Goal: Information Seeking & Learning: Understand process/instructions

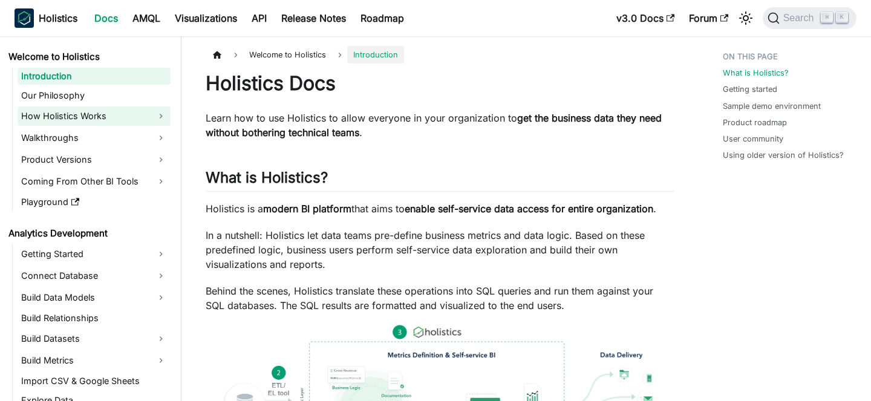
scroll to position [368, 0]
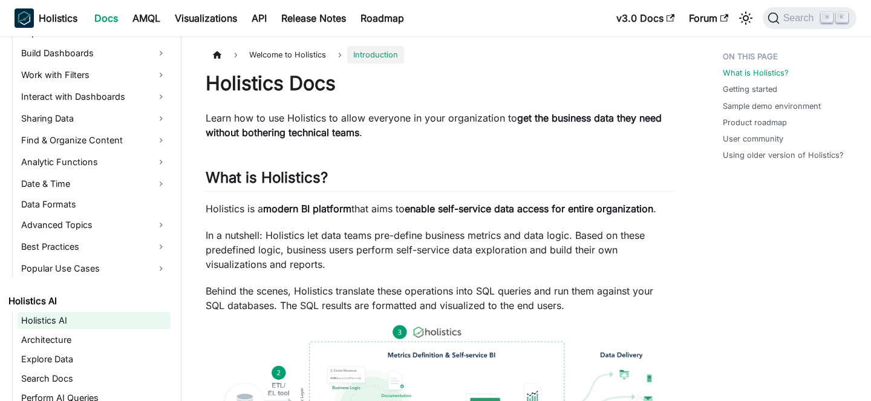
click at [57, 327] on link "Holistics AI" at bounding box center [94, 320] width 153 height 17
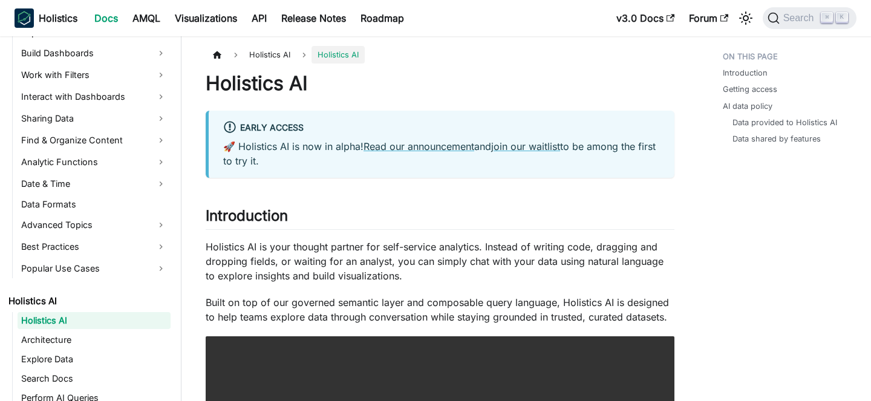
scroll to position [368, 0]
click at [120, 332] on link "Architecture" at bounding box center [94, 339] width 153 height 17
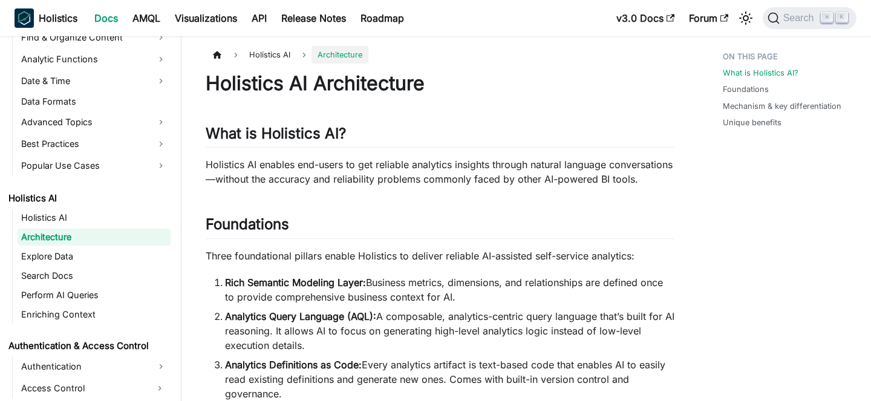
scroll to position [475, 0]
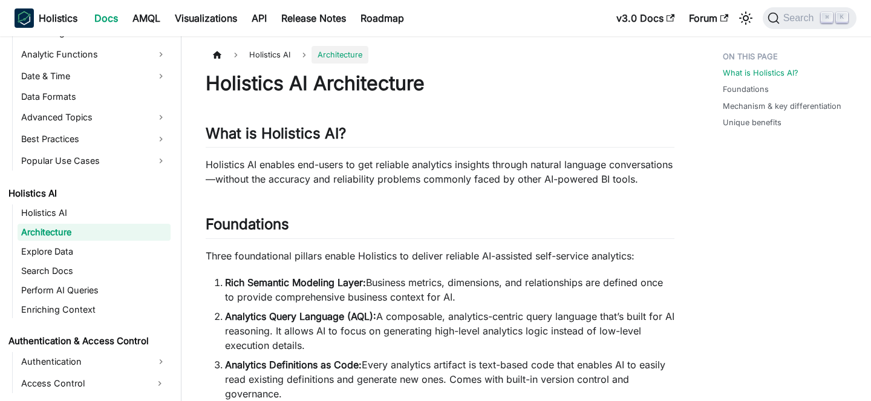
click at [125, 236] on link "Architecture" at bounding box center [94, 232] width 153 height 17
click at [125, 256] on link "Explore Data" at bounding box center [94, 251] width 153 height 17
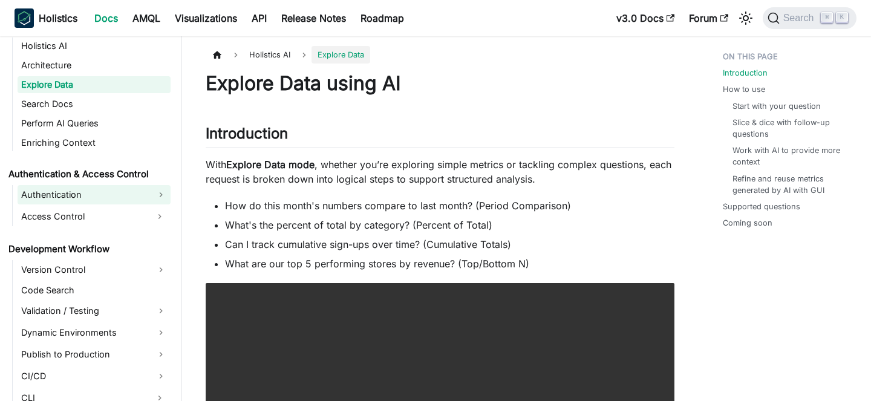
scroll to position [843, 0]
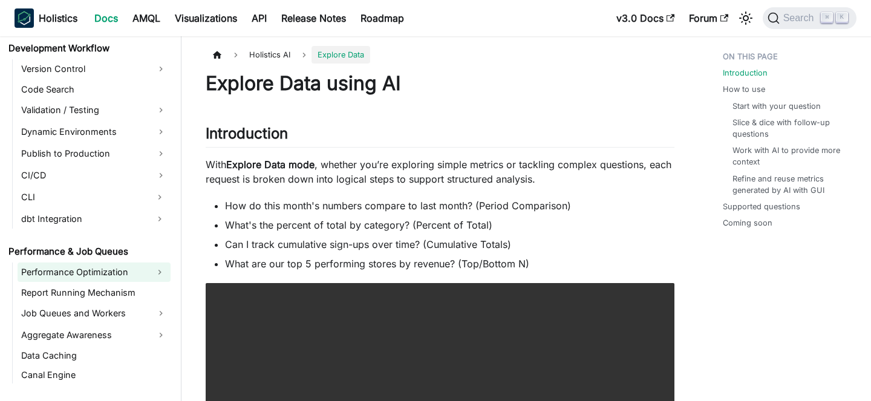
click at [115, 279] on link "Performance Optimization" at bounding box center [83, 271] width 131 height 19
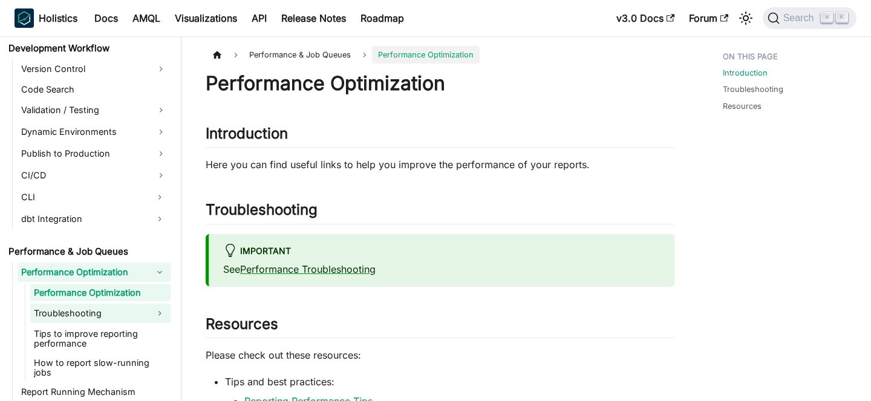
click at [129, 311] on link "Troubleshooting" at bounding box center [89, 313] width 119 height 19
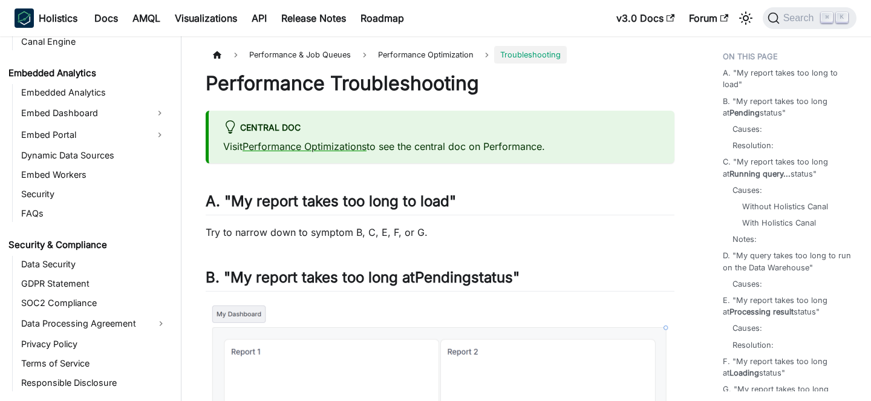
scroll to position [1334, 0]
click at [109, 294] on link "SOC2 Compliance" at bounding box center [94, 302] width 153 height 17
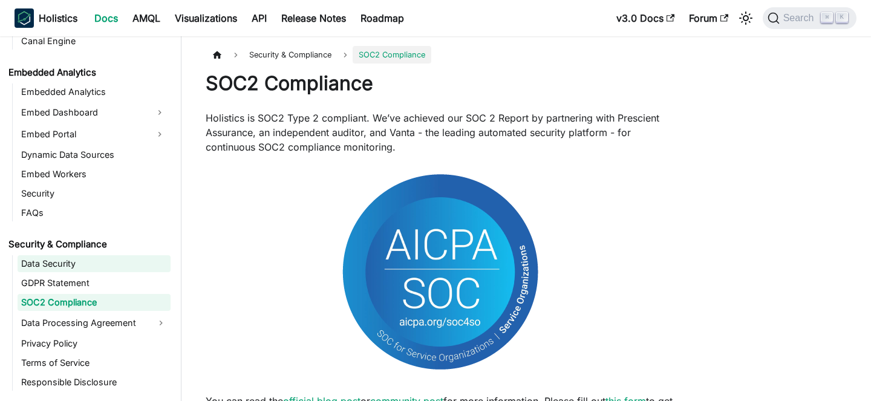
click at [75, 255] on link "Data Security" at bounding box center [94, 263] width 153 height 17
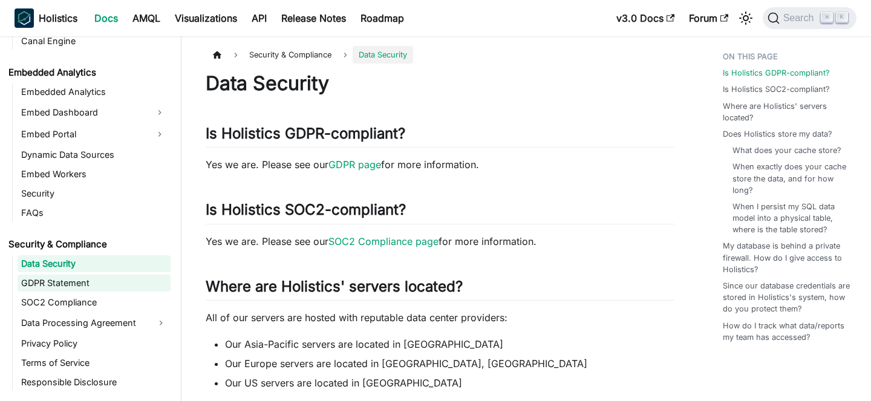
click at [93, 275] on link "GDPR Statement" at bounding box center [94, 283] width 153 height 17
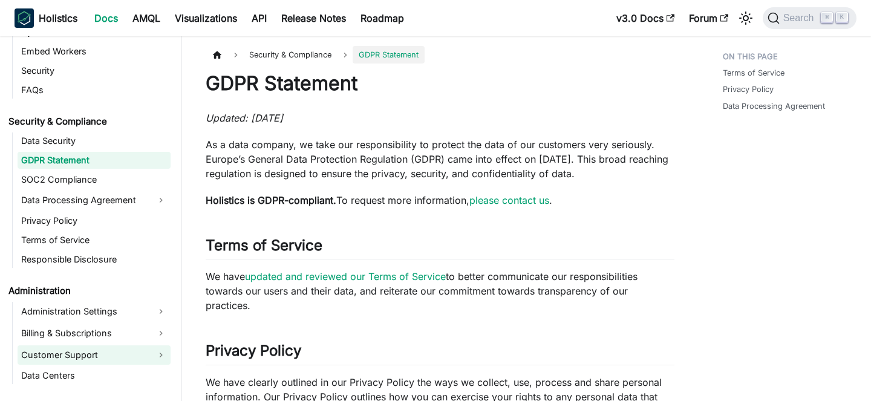
scroll to position [1472, 0]
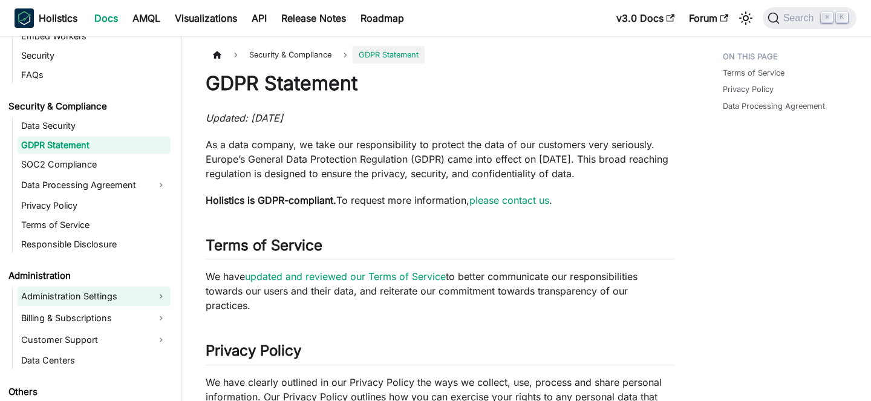
click at [83, 287] on link "Administration Settings" at bounding box center [94, 296] width 153 height 19
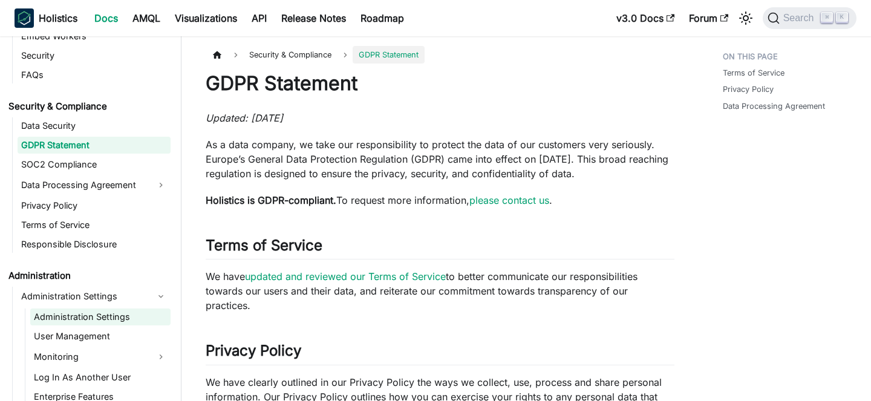
click at [88, 308] on link "Administration Settings" at bounding box center [100, 316] width 140 height 17
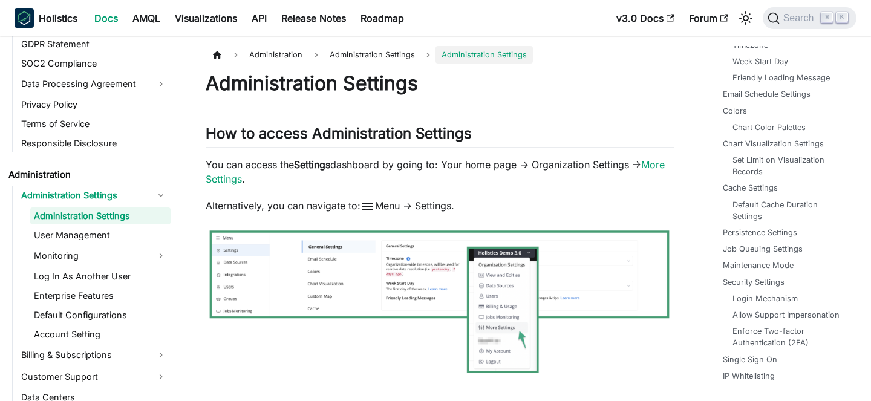
scroll to position [7, 0]
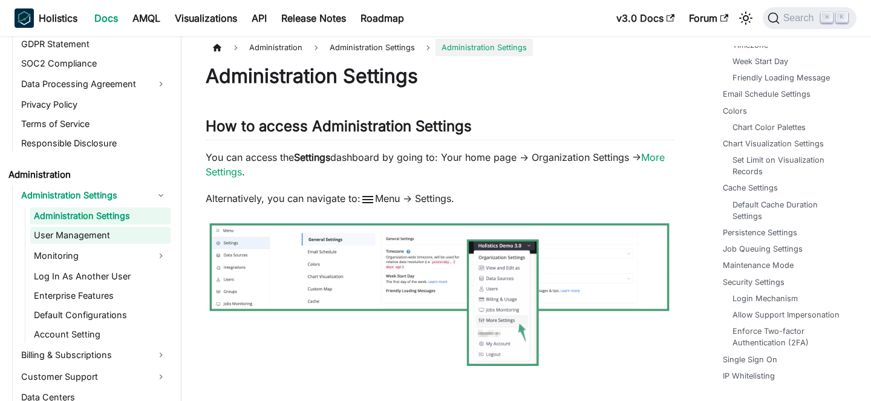
click at [127, 227] on link "User Management" at bounding box center [100, 235] width 140 height 17
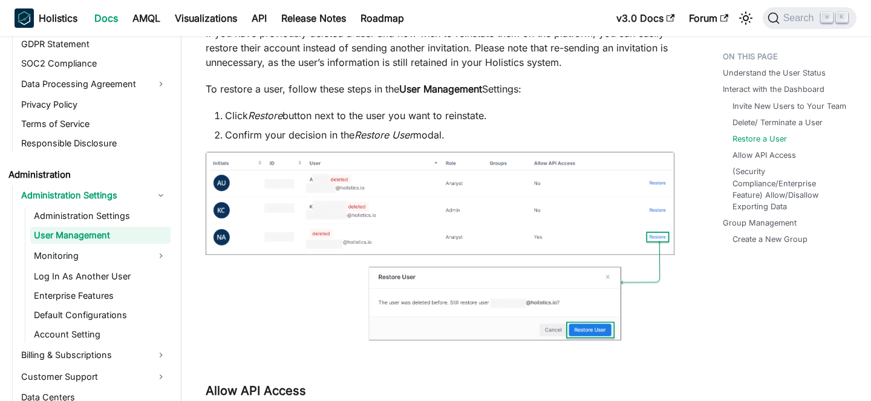
scroll to position [2541, 0]
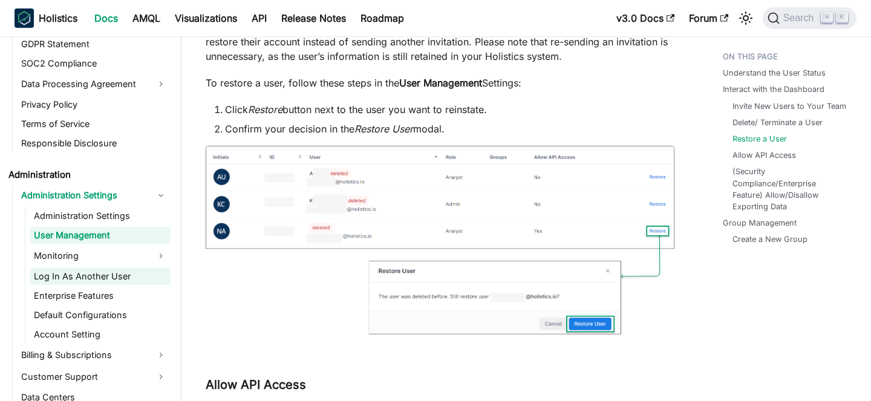
click at [104, 268] on link "Log In As Another User" at bounding box center [100, 276] width 140 height 17
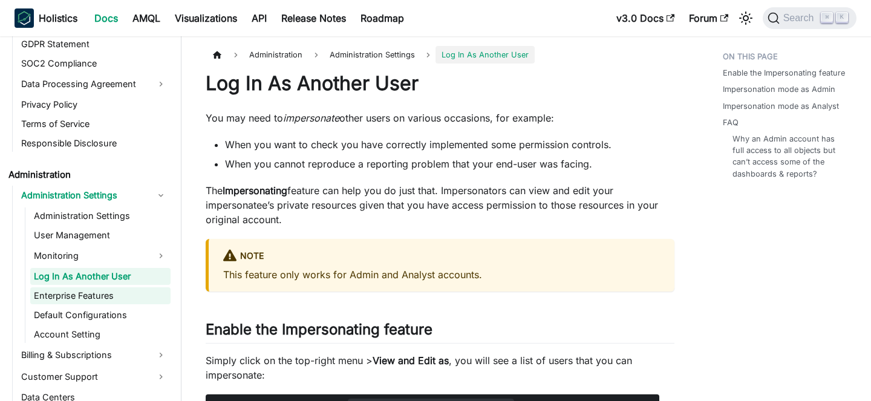
click at [122, 287] on link "Enterprise Features" at bounding box center [100, 295] width 140 height 17
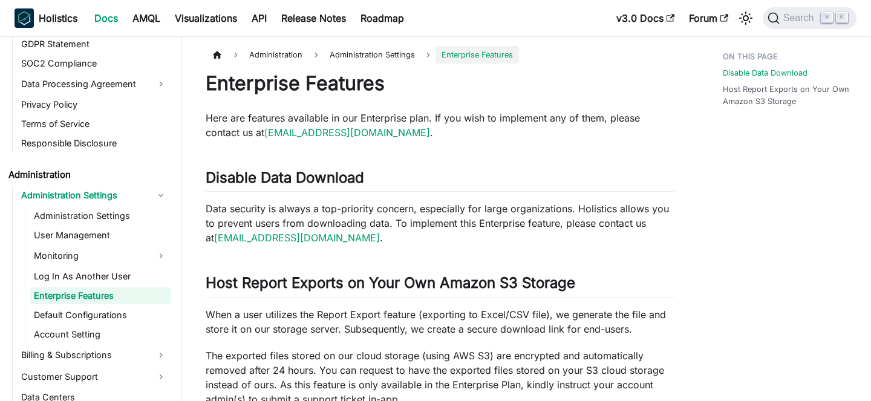
scroll to position [1638, 0]
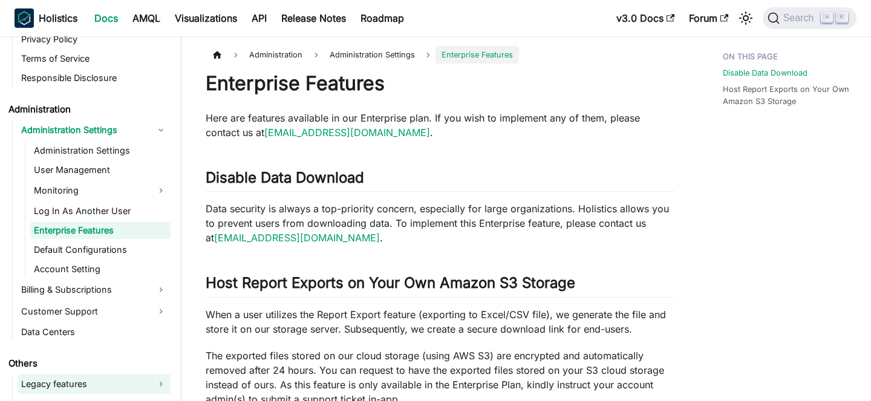
click at [78, 374] on link "Legacy features" at bounding box center [94, 383] width 153 height 19
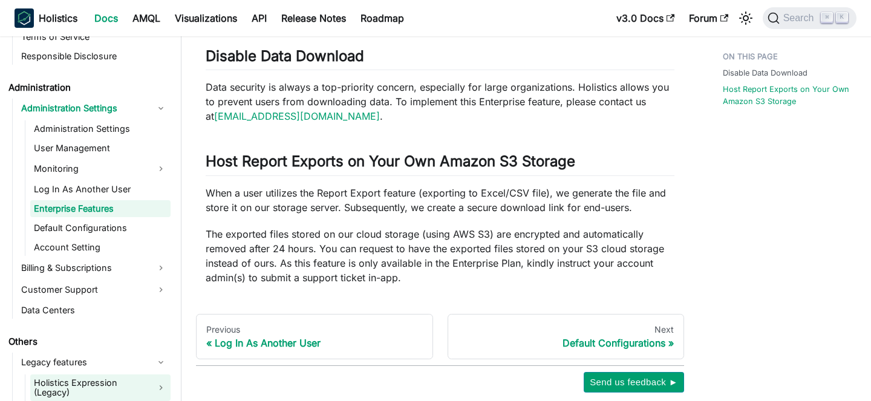
scroll to position [134, 0]
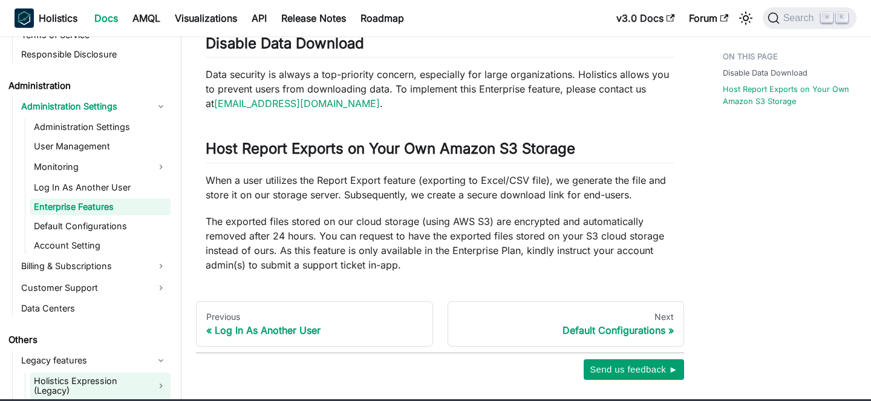
click at [80, 372] on link "Holistics Expression (Legacy)" at bounding box center [100, 385] width 140 height 27
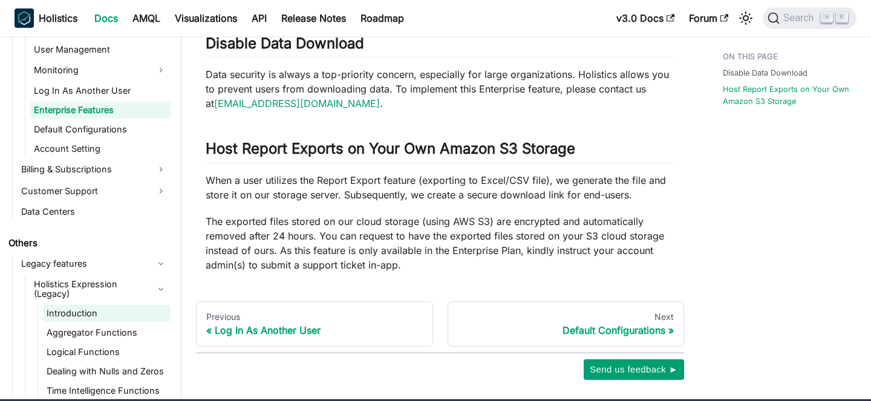
click at [130, 305] on link "Introduction" at bounding box center [107, 313] width 128 height 17
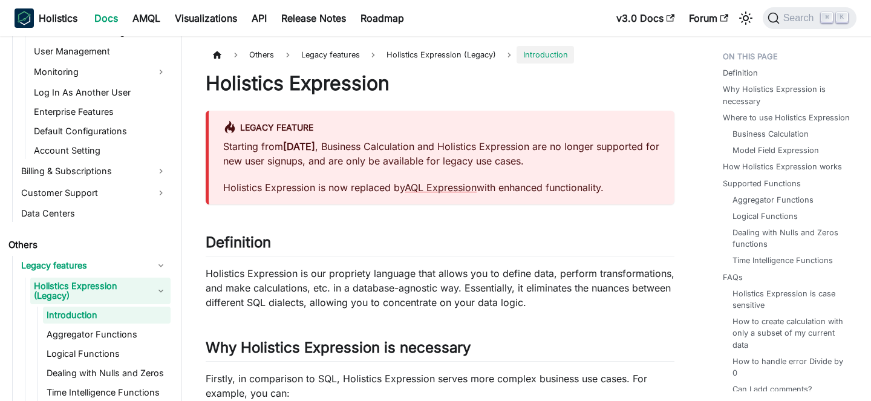
click at [132, 278] on link "Holistics Expression (Legacy)" at bounding box center [100, 291] width 140 height 27
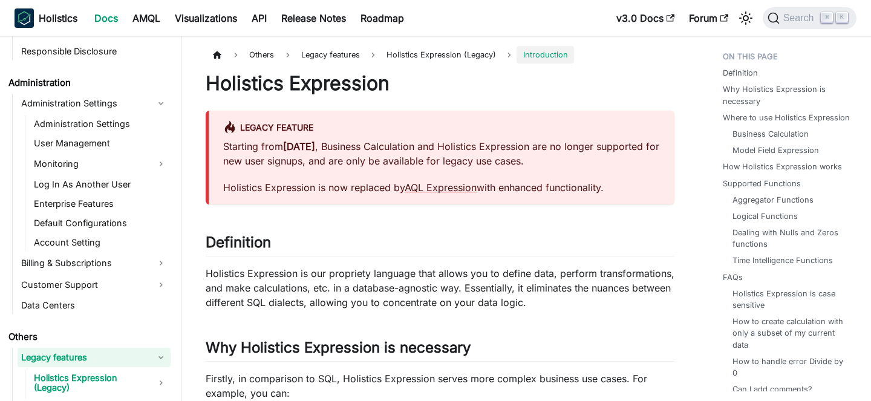
scroll to position [1660, 0]
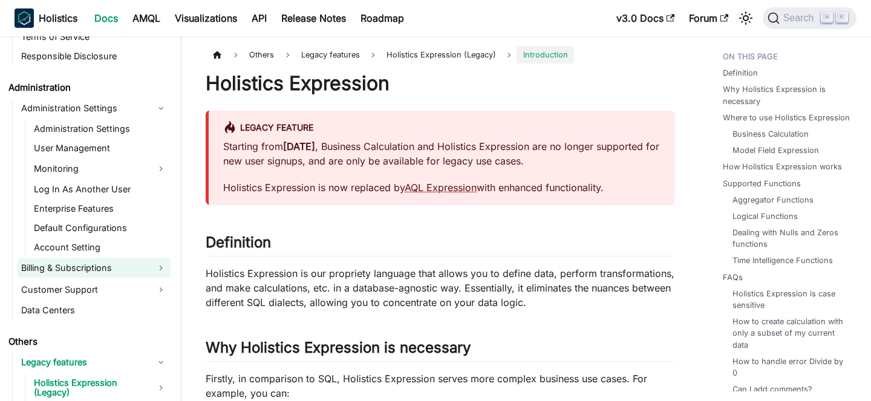
click at [99, 258] on link "Billing & Subscriptions" at bounding box center [94, 267] width 153 height 19
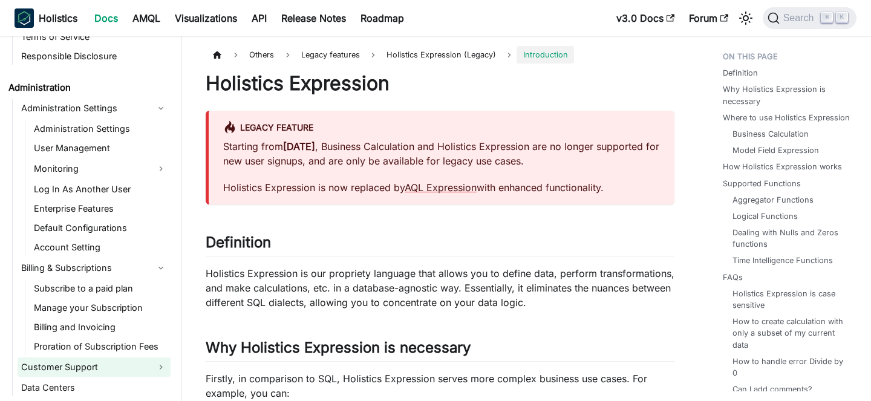
click at [60, 357] on link "Customer Support" at bounding box center [94, 366] width 153 height 19
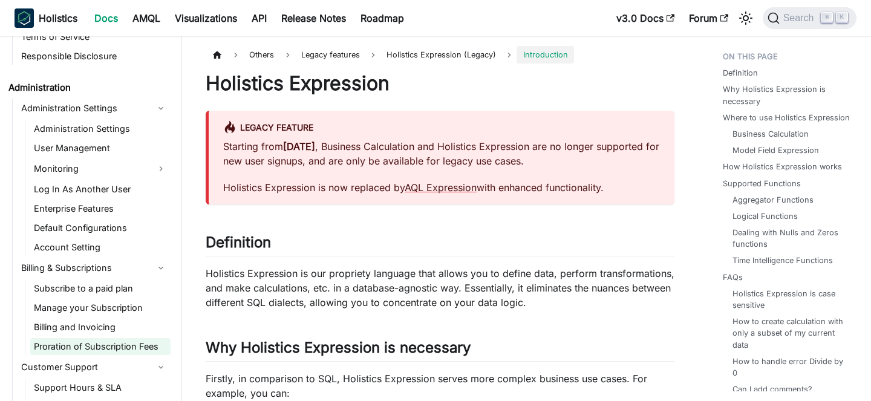
scroll to position [1853, 0]
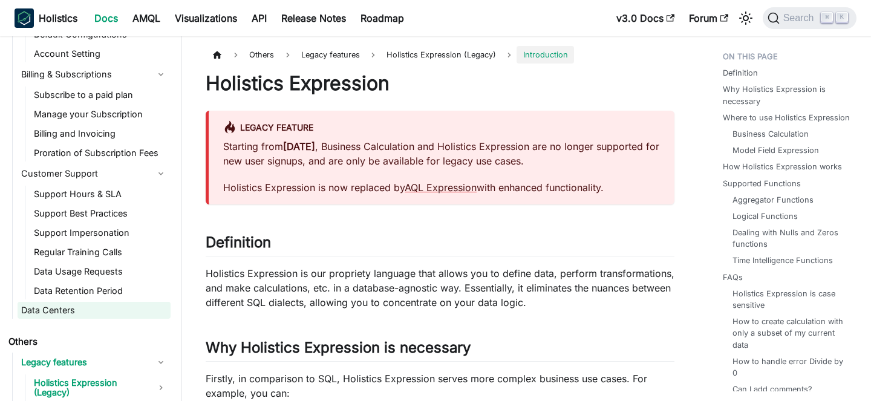
click at [65, 302] on link "Data Centers" at bounding box center [94, 310] width 153 height 17
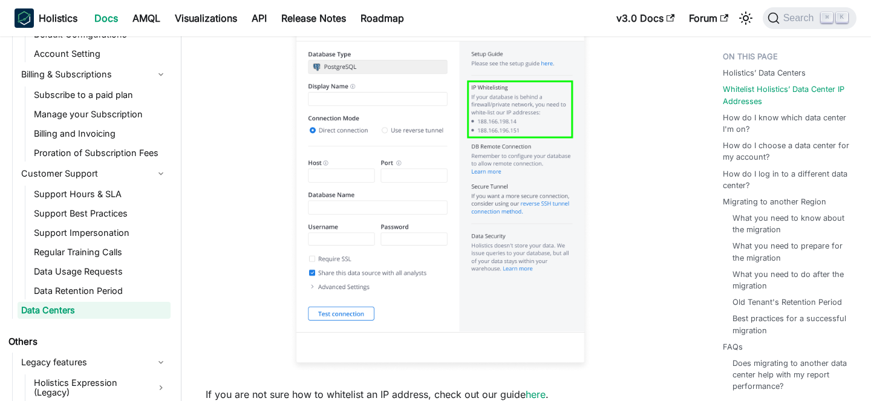
scroll to position [822, 0]
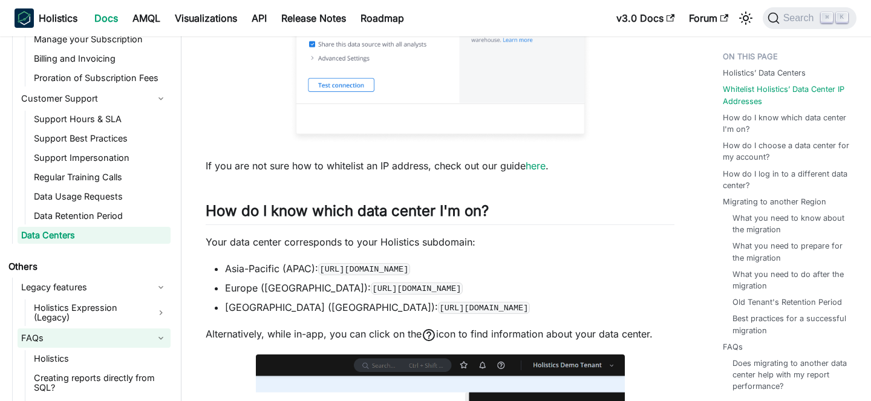
scroll to position [2030, 0]
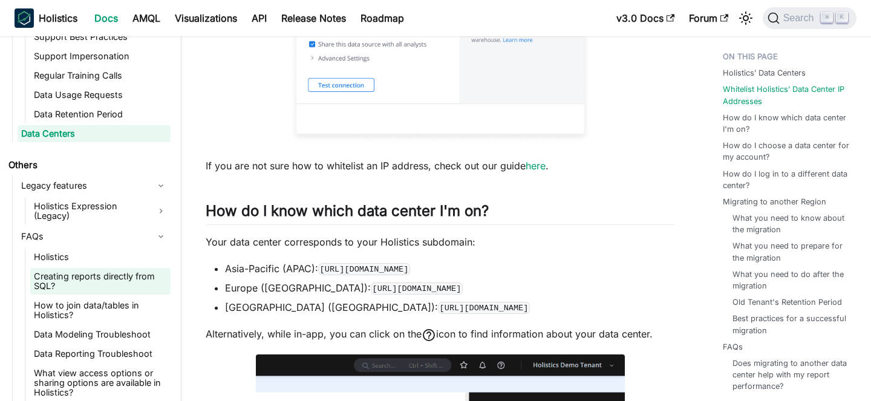
click at [73, 268] on link "Creating reports directly from SQL?" at bounding box center [100, 281] width 140 height 27
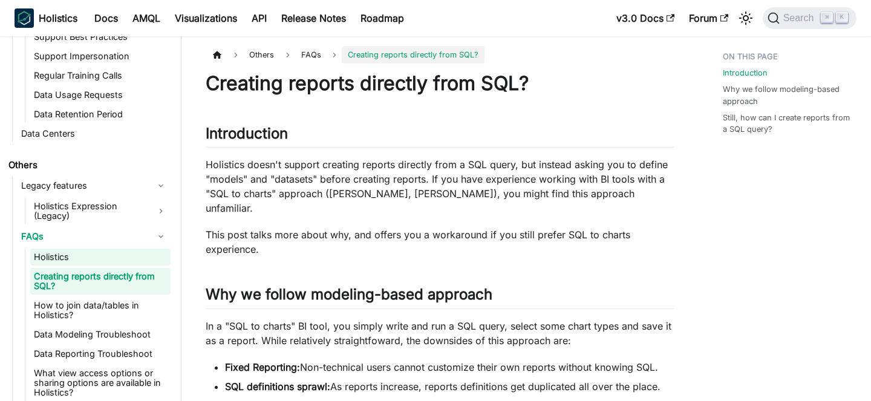
click at [73, 249] on link "Holistics" at bounding box center [100, 257] width 140 height 17
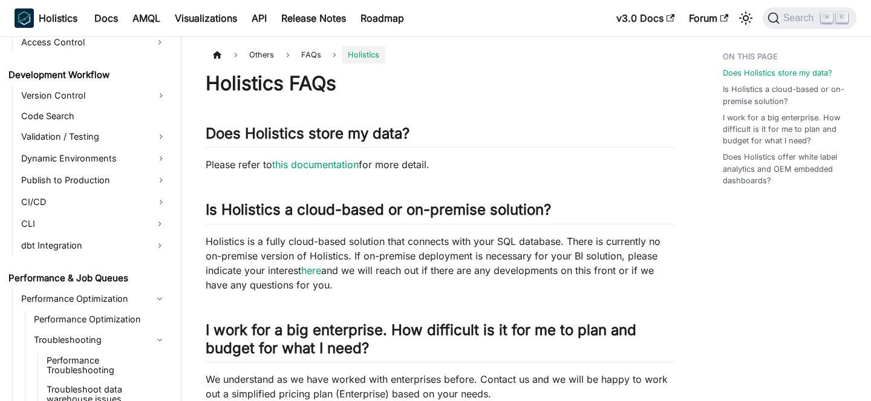
scroll to position [675, 0]
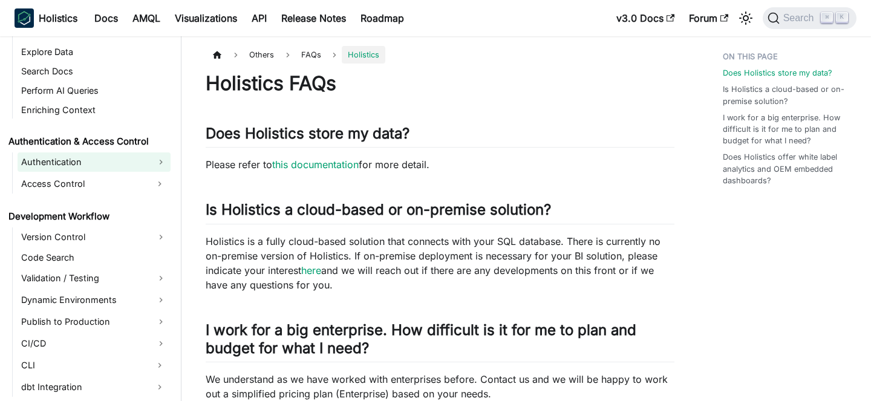
click at [70, 164] on link "Authentication" at bounding box center [94, 161] width 153 height 19
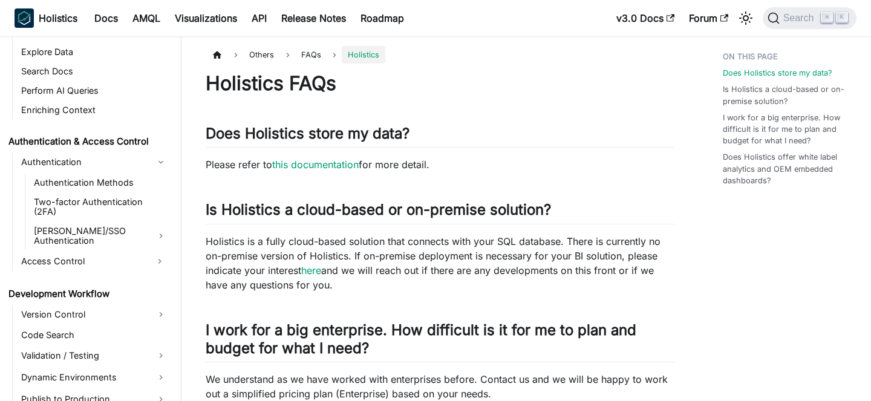
click at [80, 192] on ul "Authentication Methods Two-factor Authentication (2FA) [PERSON_NAME]/SSO Authen…" at bounding box center [98, 211] width 146 height 75
click at [80, 187] on link "Authentication Methods" at bounding box center [100, 182] width 140 height 17
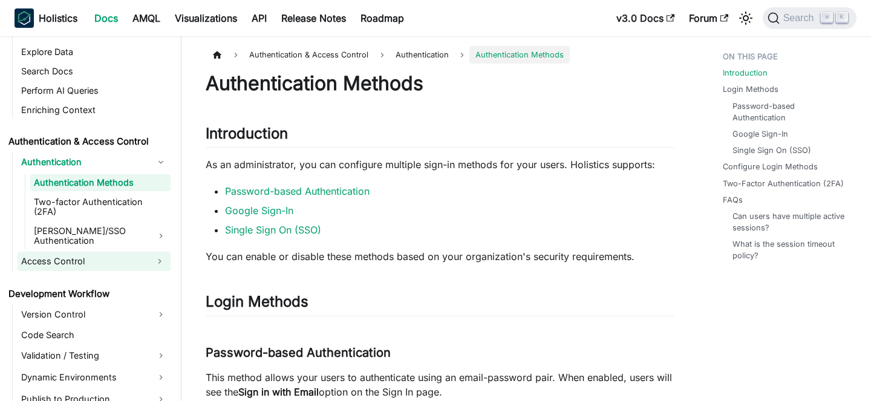
click at [77, 252] on link "Access Control" at bounding box center [83, 261] width 131 height 19
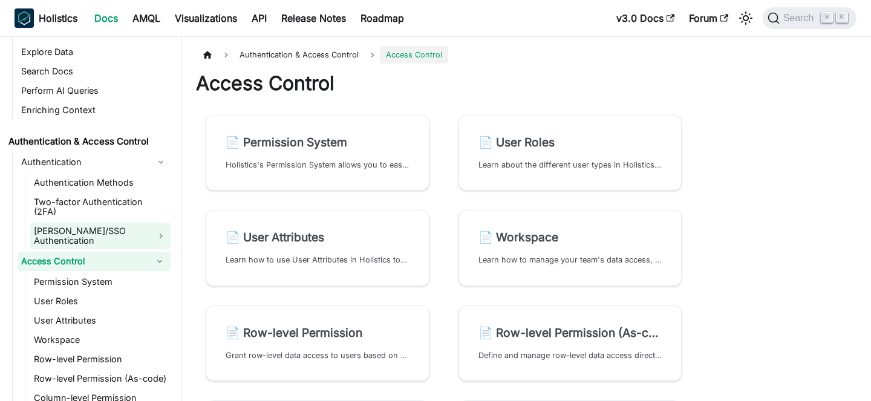
click at [82, 224] on link "[PERSON_NAME]/SSO Authentication" at bounding box center [100, 236] width 140 height 27
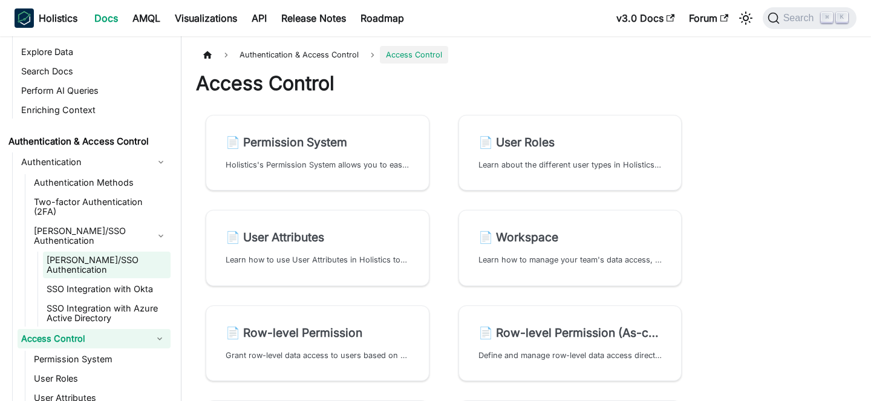
click at [129, 252] on link "[PERSON_NAME]/SSO Authentication" at bounding box center [107, 265] width 128 height 27
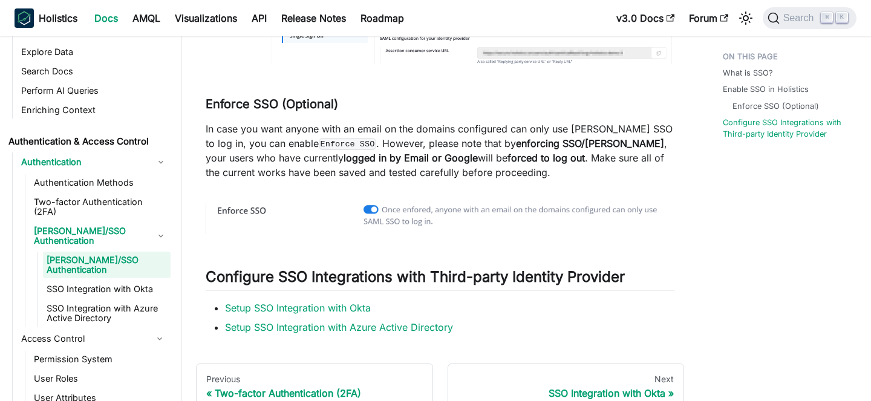
scroll to position [692, 0]
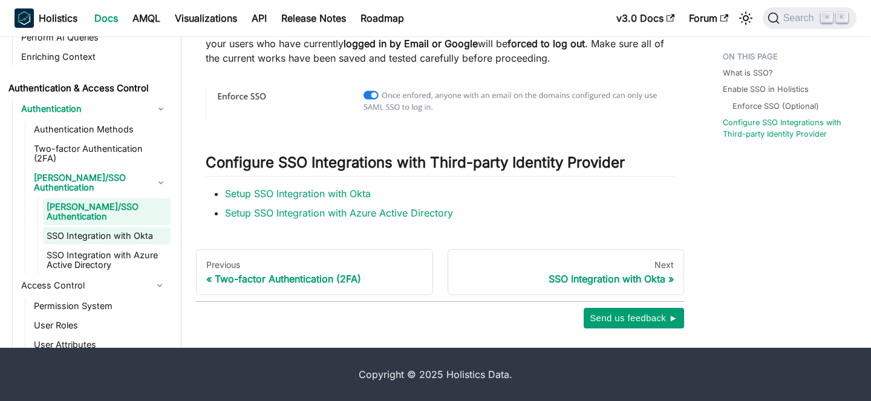
click at [109, 227] on link "SSO Integration with Okta" at bounding box center [107, 235] width 128 height 17
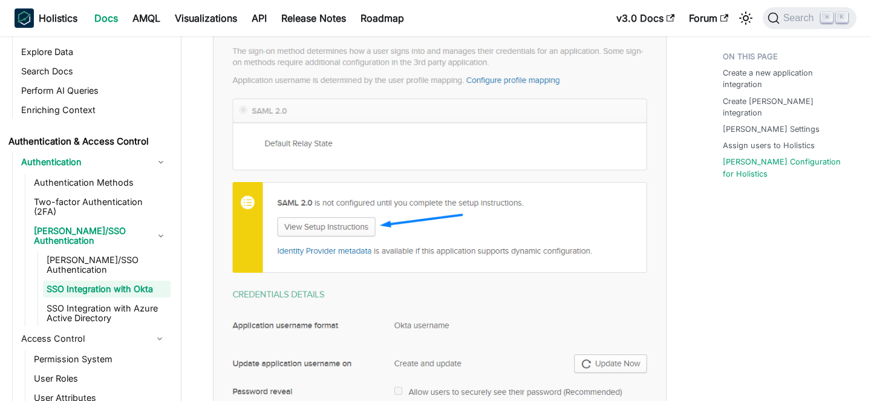
scroll to position [3579, 0]
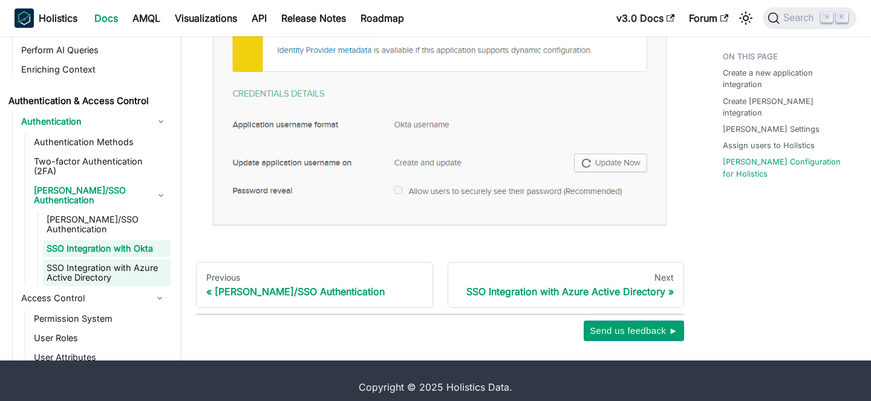
click at [137, 259] on link "SSO Integration with Azure Active Directory" at bounding box center [107, 272] width 128 height 27
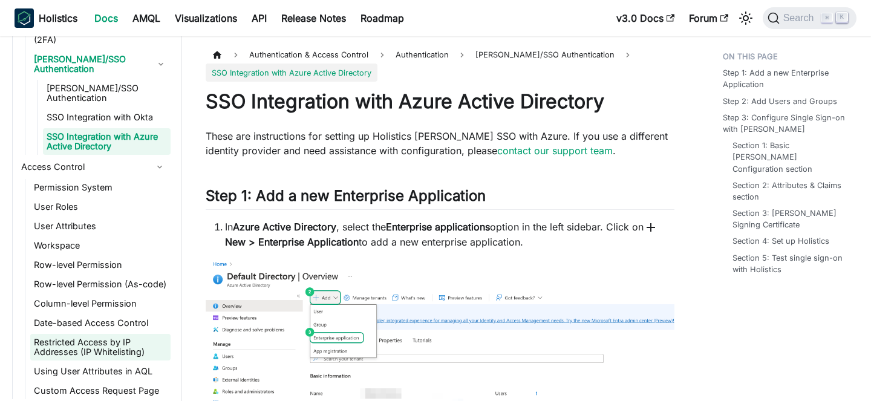
scroll to position [792, 0]
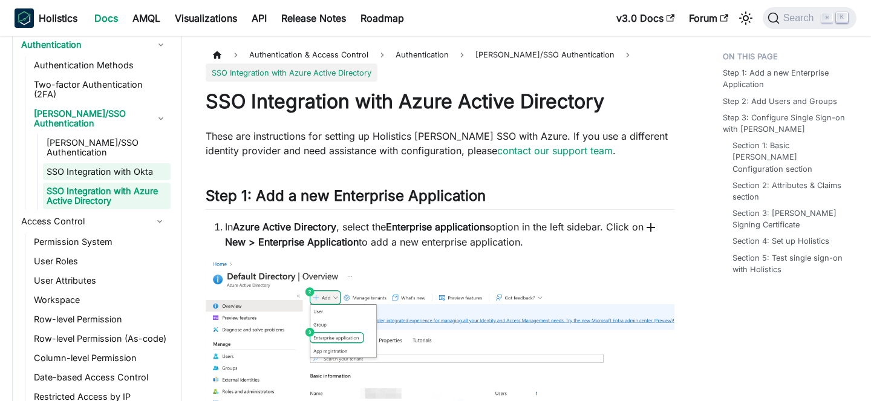
click at [129, 163] on link "SSO Integration with Okta" at bounding box center [107, 171] width 128 height 17
